Goal: Information Seeking & Learning: Check status

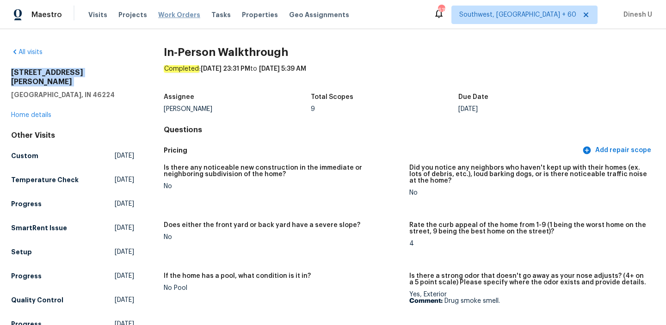
click at [179, 13] on span "Work Orders" at bounding box center [179, 14] width 42 height 9
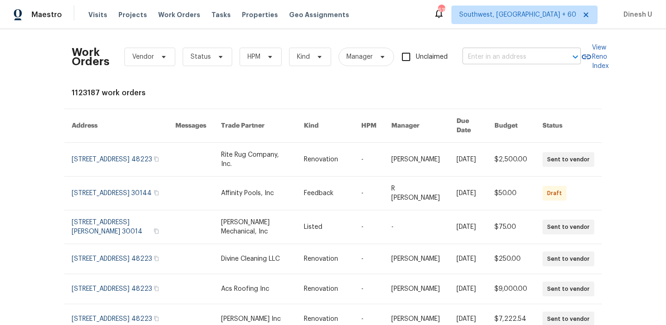
click at [483, 56] on input "text" at bounding box center [509, 57] width 93 height 14
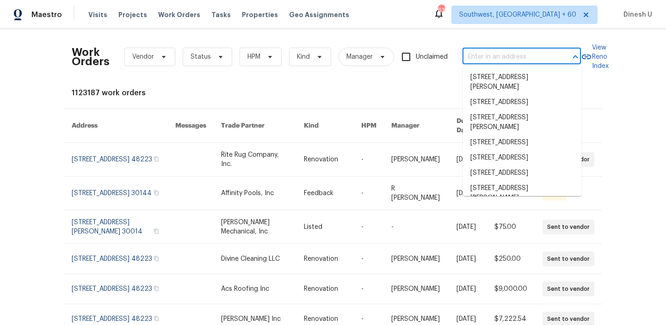
paste input "[STREET_ADDRESS]"
type input "[STREET_ADDRESS]"
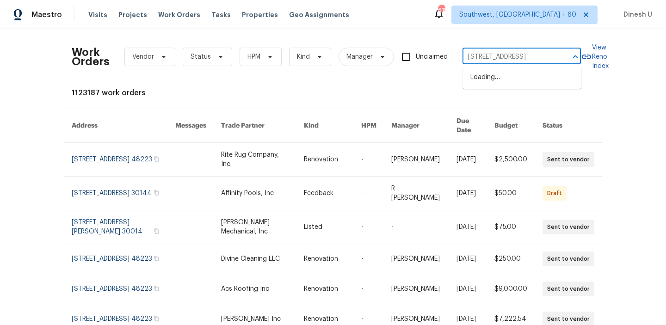
scroll to position [0, 39]
click at [479, 77] on li "[STREET_ADDRESS]" at bounding box center [522, 77] width 118 height 15
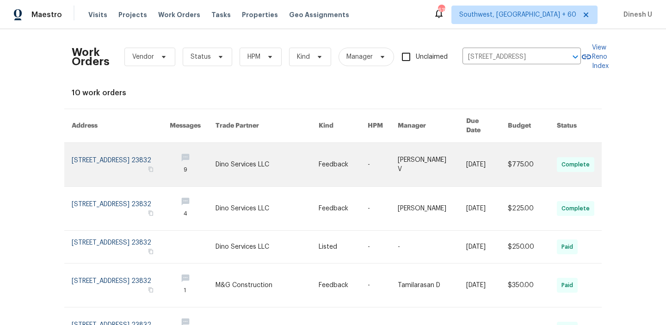
click at [94, 147] on link at bounding box center [121, 165] width 98 height 44
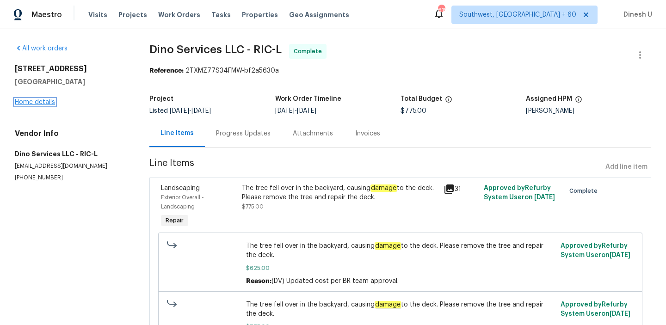
click at [39, 104] on link "Home details" at bounding box center [35, 102] width 40 height 6
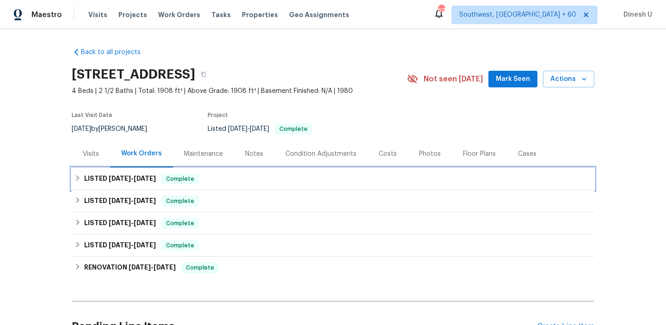
click at [154, 180] on span "[DATE]" at bounding box center [145, 178] width 22 height 6
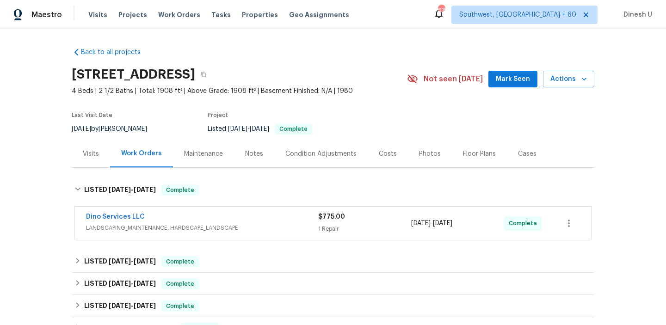
click at [329, 222] on div "$775.00 1 Repair" at bounding box center [364, 223] width 93 height 22
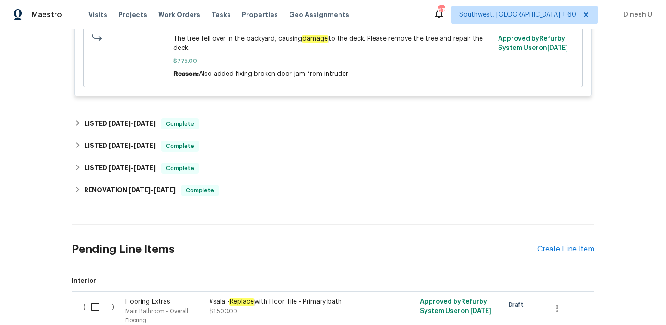
scroll to position [363, 0]
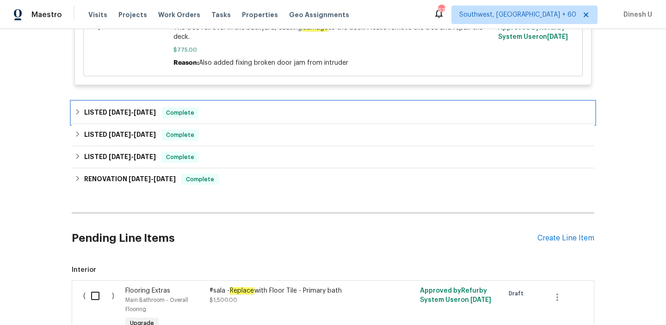
click at [153, 110] on span "[DATE]" at bounding box center [145, 112] width 22 height 6
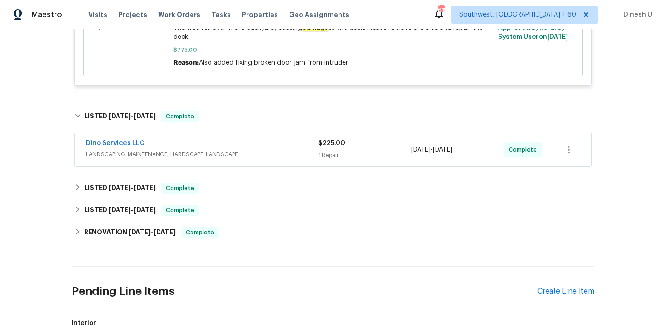
click at [336, 163] on div "Dino Services LLC LANDSCAPING_MAINTENANCE, HARDSCAPE_LANDSCAPE $225.00 1 Repair…" at bounding box center [333, 149] width 516 height 33
click at [325, 156] on div "1 Repair" at bounding box center [364, 155] width 93 height 9
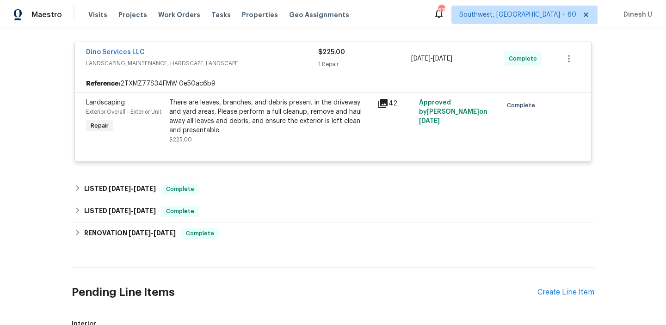
scroll to position [468, 0]
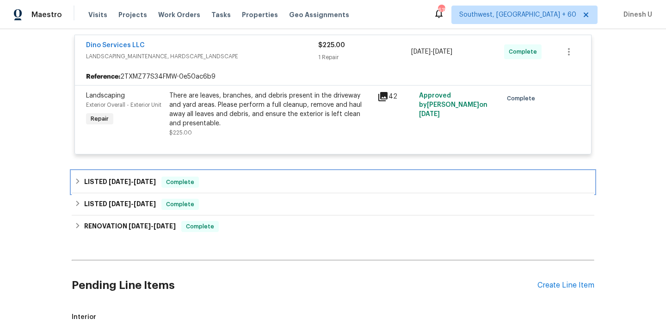
click at [131, 184] on span "[DATE] - [DATE]" at bounding box center [132, 182] width 47 height 6
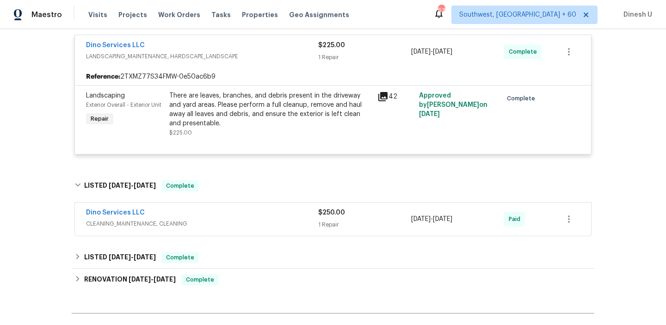
click at [331, 224] on div "1 Repair" at bounding box center [364, 224] width 93 height 9
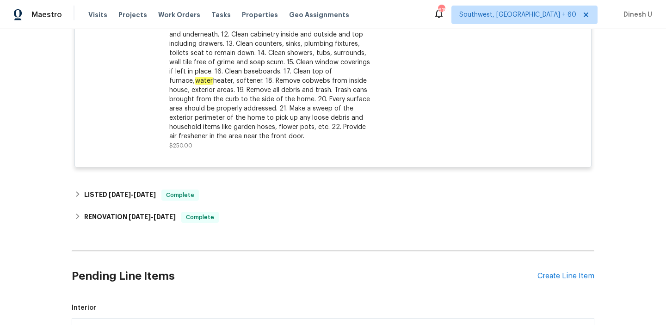
scroll to position [806, 0]
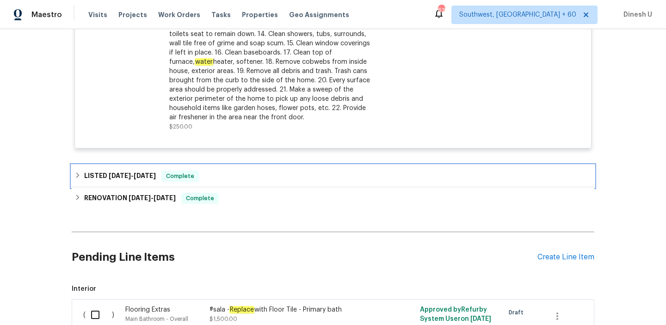
click at [131, 173] on h6 "LISTED [DATE] - [DATE]" at bounding box center [120, 176] width 72 height 11
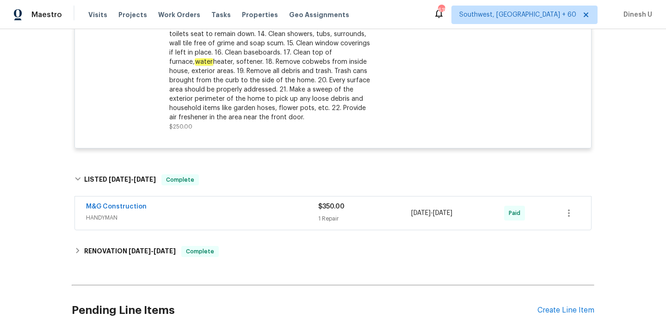
click at [327, 224] on div "$350.00 1 Repair" at bounding box center [364, 213] width 93 height 22
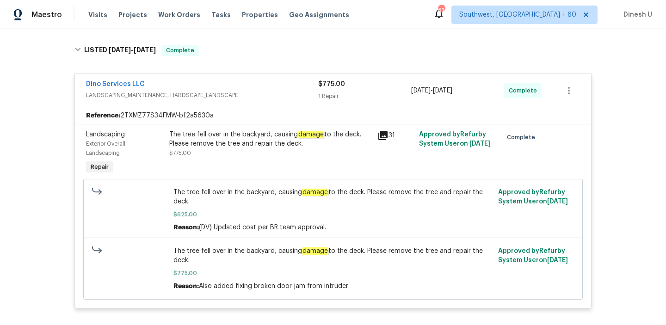
scroll to position [0, 0]
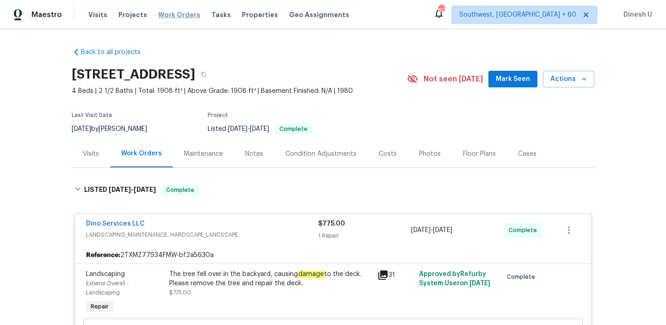
click at [171, 10] on span "Work Orders" at bounding box center [179, 14] width 42 height 9
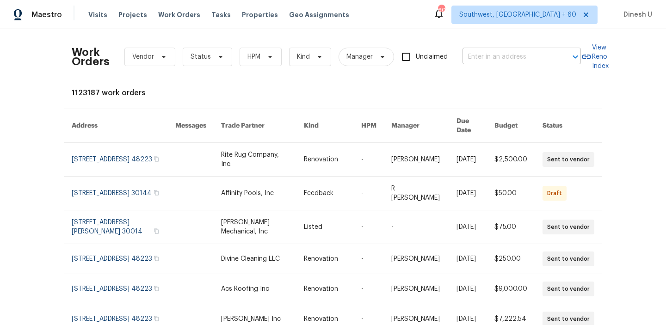
click at [510, 57] on input "text" at bounding box center [509, 57] width 93 height 14
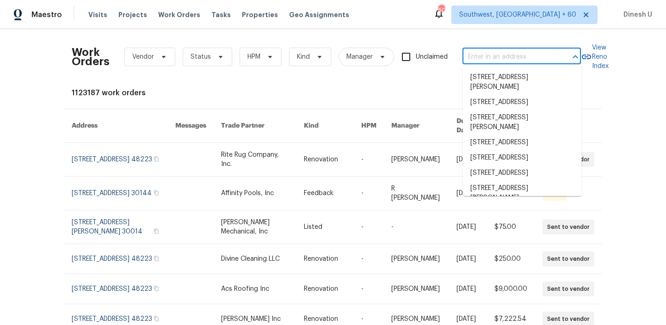
paste input "[STREET_ADDRESS]"
type input "[STREET_ADDRESS]"
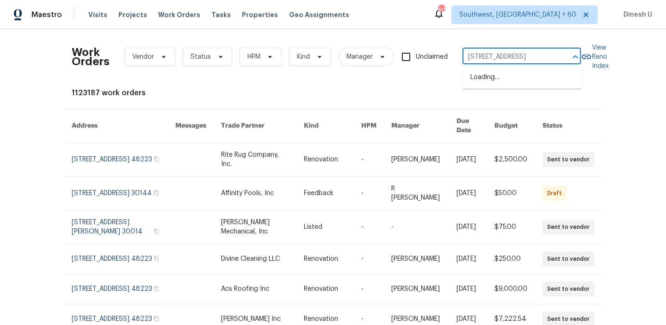
scroll to position [0, 39]
click at [498, 79] on li "[STREET_ADDRESS]" at bounding box center [522, 77] width 118 height 15
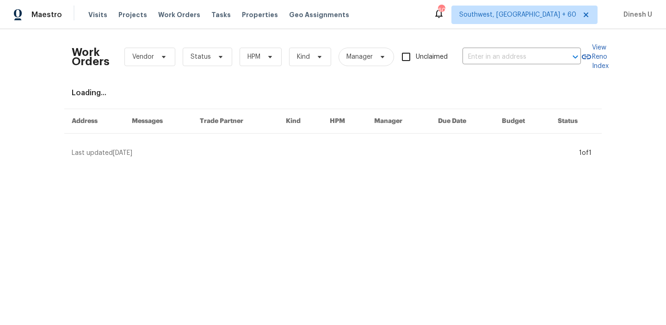
type input "[STREET_ADDRESS]"
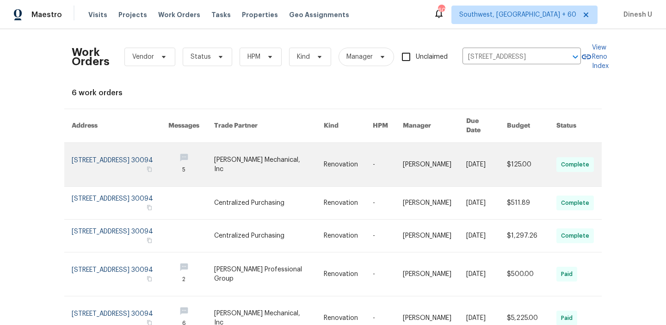
click at [123, 154] on link at bounding box center [120, 165] width 97 height 44
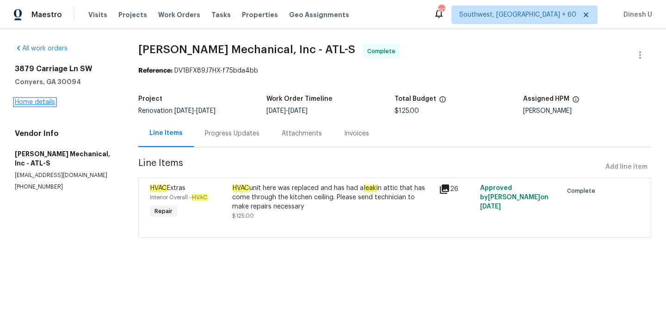
click at [41, 102] on link "Home details" at bounding box center [35, 102] width 40 height 6
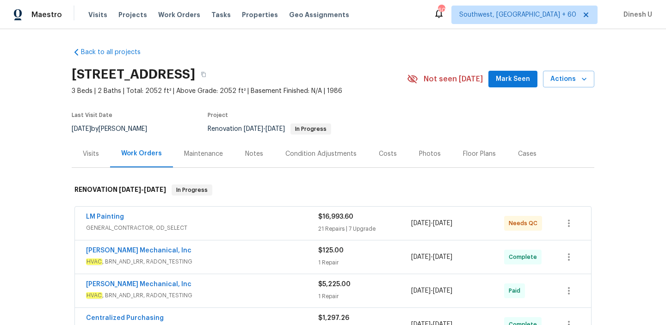
click at [321, 224] on div "21 Repairs | 7 Upgrade" at bounding box center [364, 228] width 93 height 9
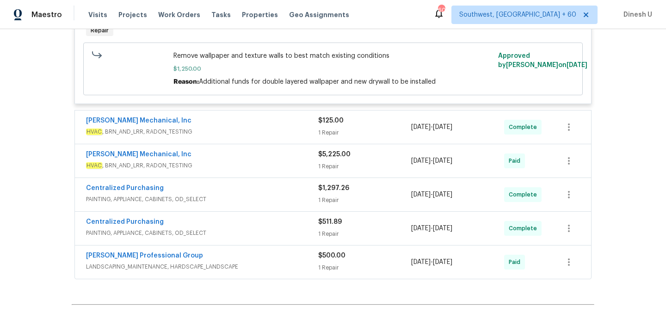
scroll to position [3273, 0]
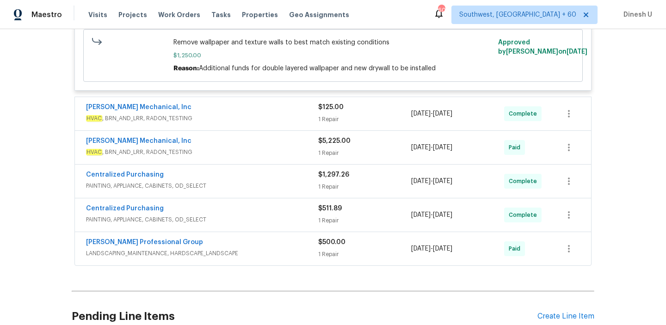
click at [337, 124] on div "1 Repair" at bounding box center [364, 119] width 93 height 9
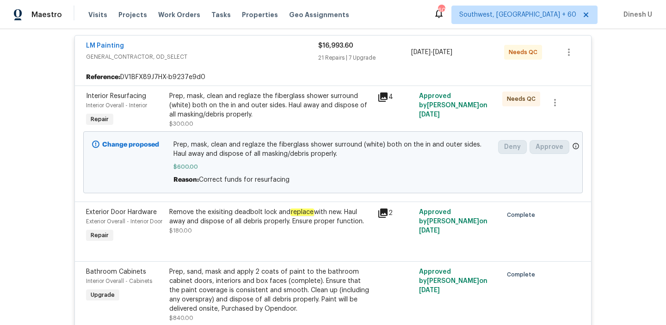
scroll to position [0, 0]
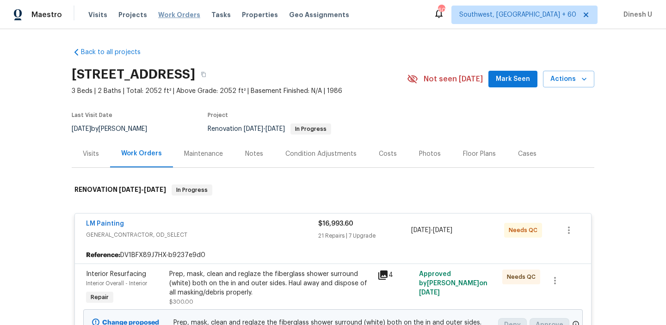
click at [164, 16] on span "Work Orders" at bounding box center [179, 14] width 42 height 9
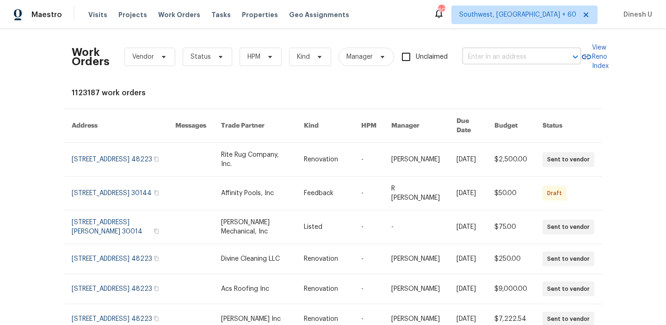
click at [489, 58] on input "text" at bounding box center [509, 57] width 93 height 14
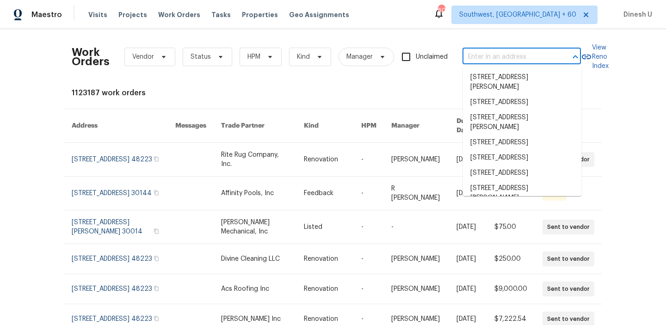
paste input "[STREET_ADDRESS]"
type input "[STREET_ADDRESS]"
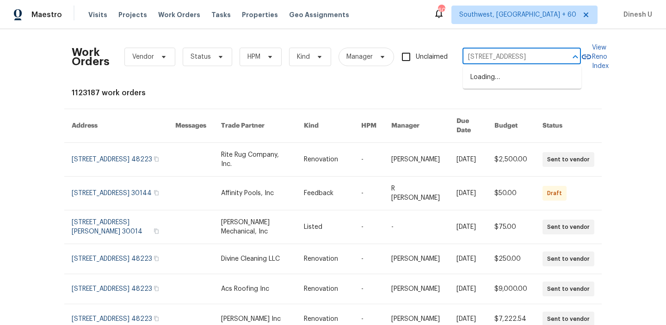
scroll to position [0, 18]
click at [482, 76] on li "[STREET_ADDRESS]" at bounding box center [522, 77] width 118 height 15
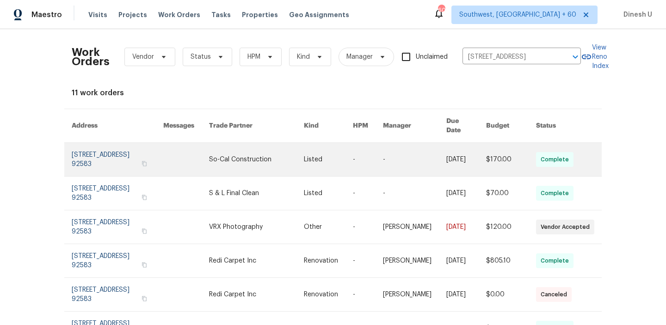
click at [124, 143] on link at bounding box center [118, 159] width 92 height 33
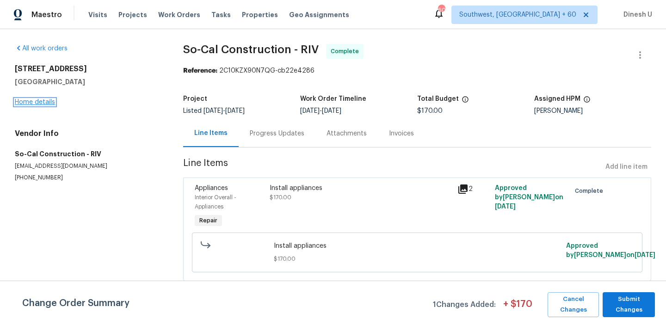
click at [25, 104] on link "Home details" at bounding box center [35, 102] width 40 height 6
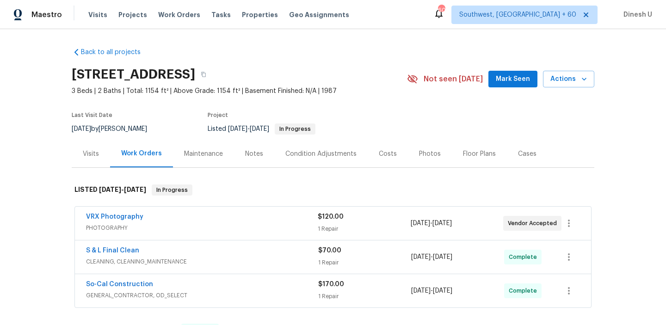
click at [336, 228] on div "1 Repair" at bounding box center [364, 228] width 93 height 9
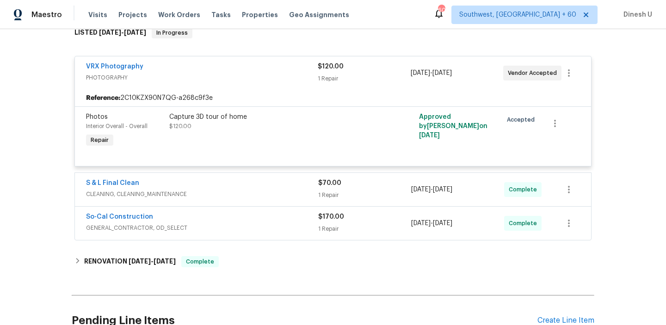
scroll to position [177, 0]
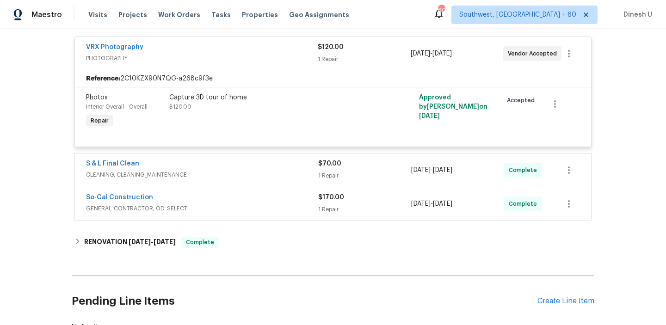
click at [330, 175] on div "1 Repair" at bounding box center [364, 175] width 93 height 9
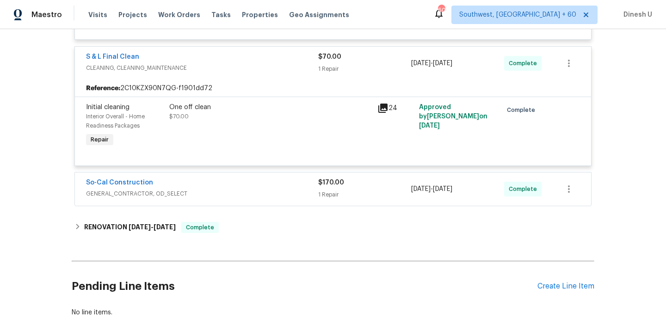
scroll to position [308, 0]
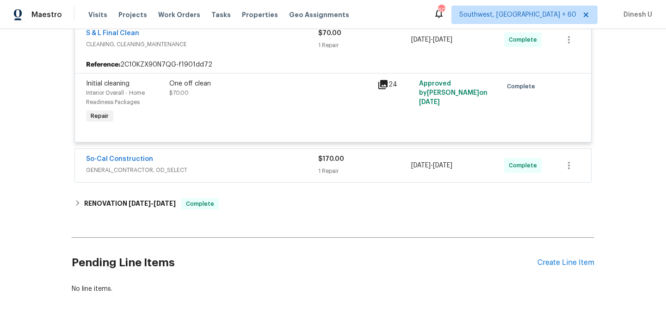
click at [333, 167] on div "$170.00 1 Repair" at bounding box center [364, 166] width 93 height 22
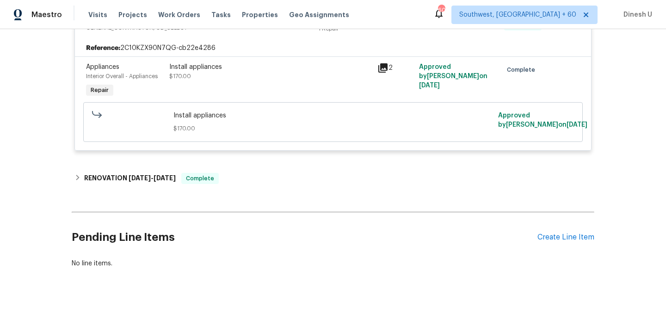
scroll to position [458, 0]
